Goal: Information Seeking & Learning: Learn about a topic

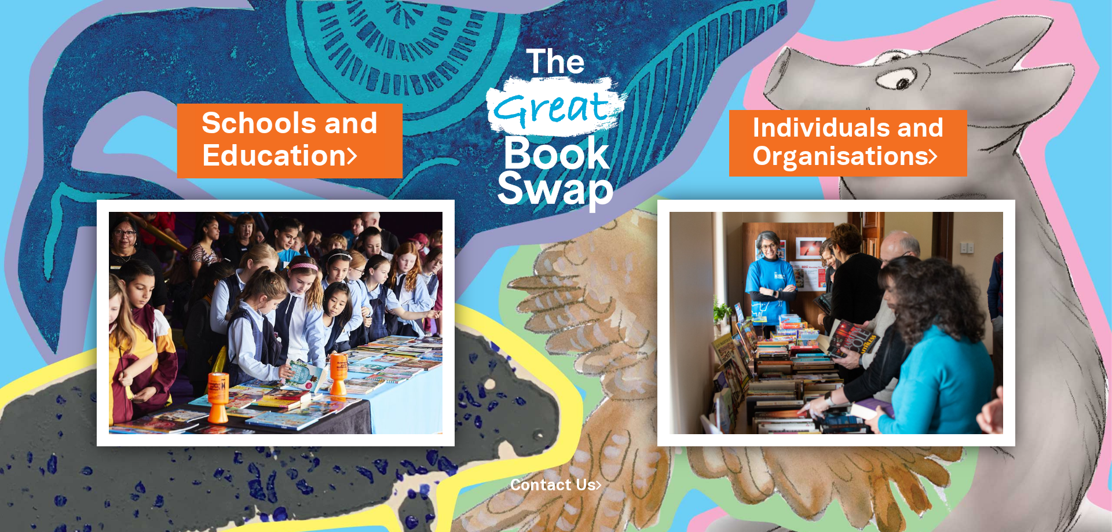
click at [283, 131] on link "Schools and Education" at bounding box center [290, 140] width 177 height 73
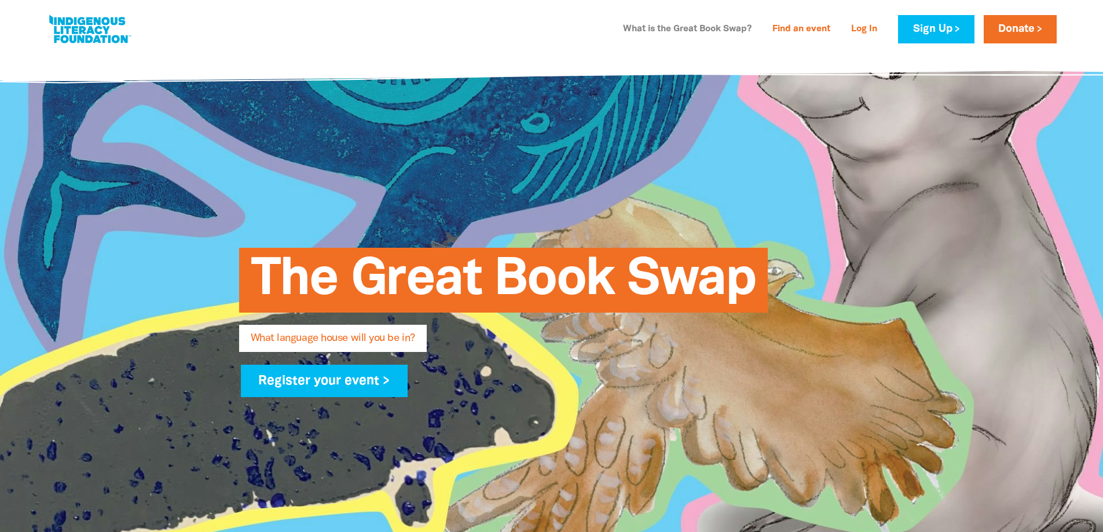
click at [664, 30] on link "What is the Great Book Swap?" at bounding box center [687, 29] width 142 height 19
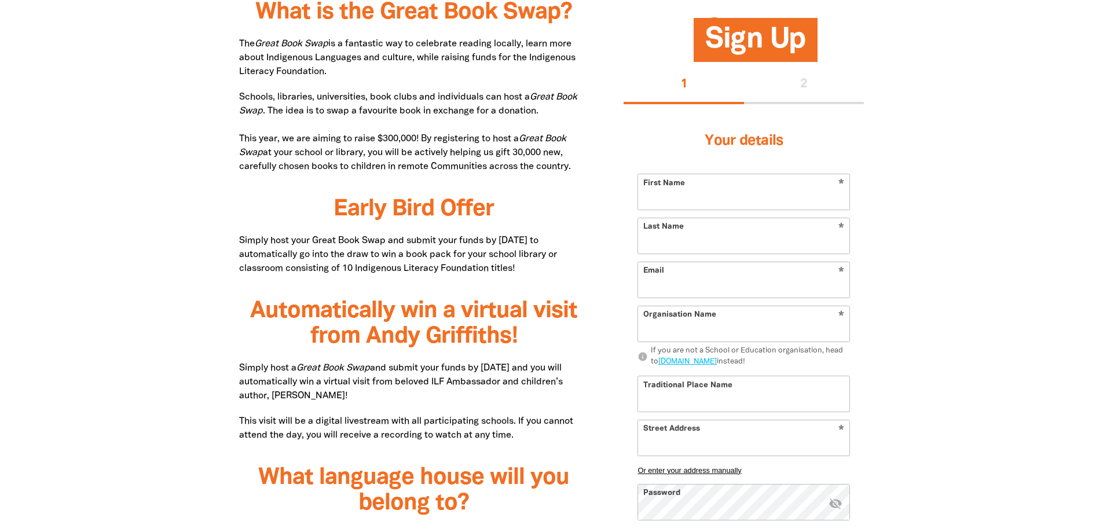
scroll to position [558, 0]
